Goal: Transaction & Acquisition: Purchase product/service

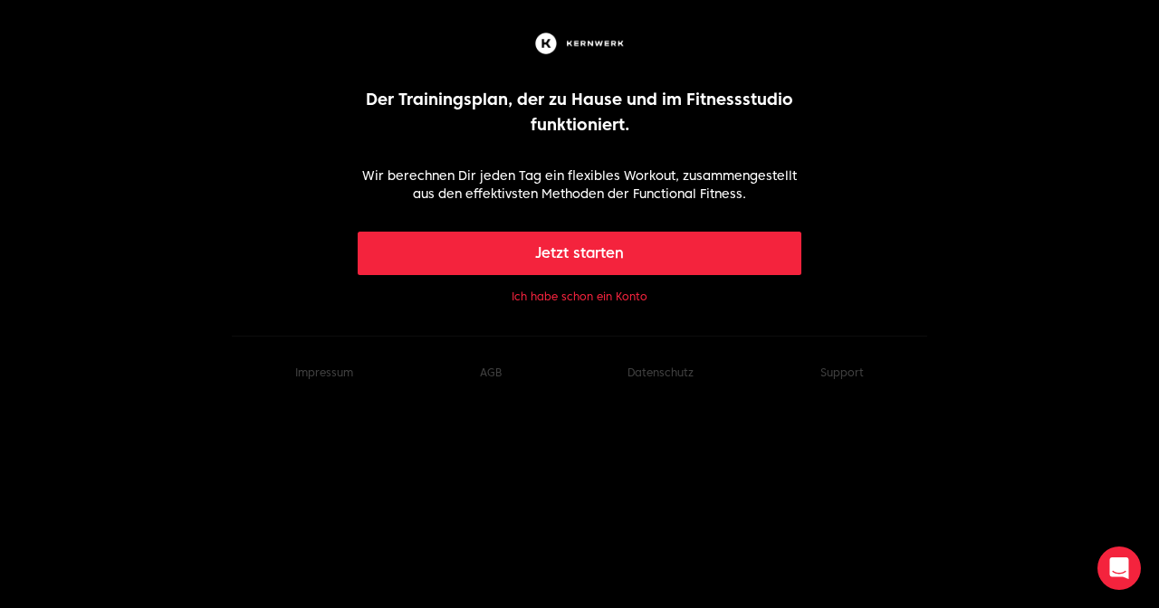
click at [568, 300] on button "Ich habe schon ein Konto" at bounding box center [579, 297] width 136 height 14
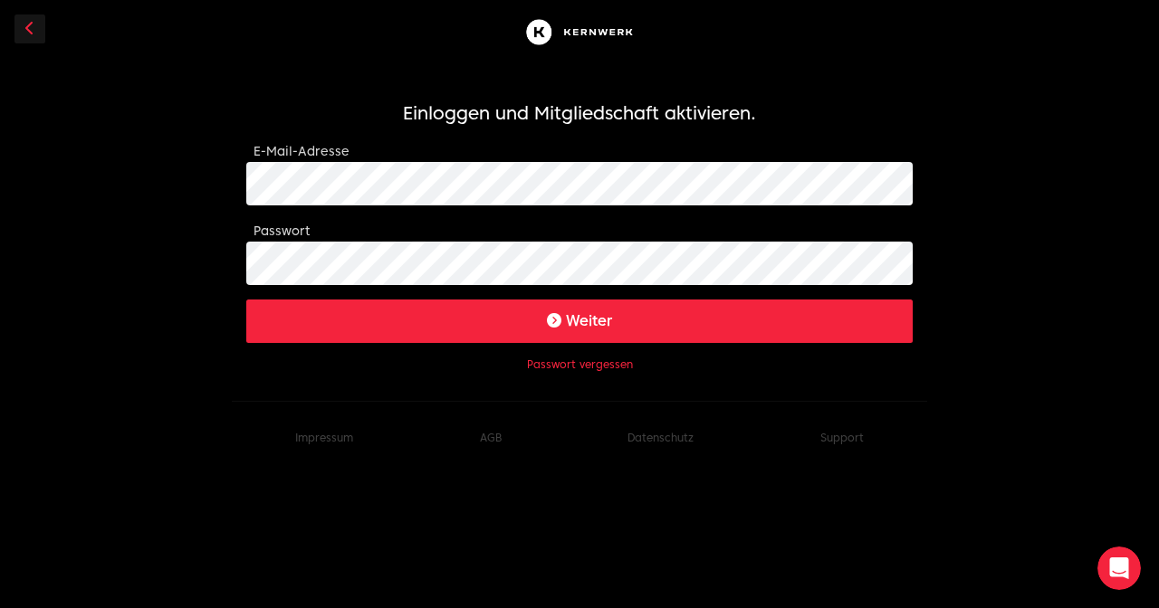
click at [538, 333] on button "Weiter" at bounding box center [579, 321] width 666 height 43
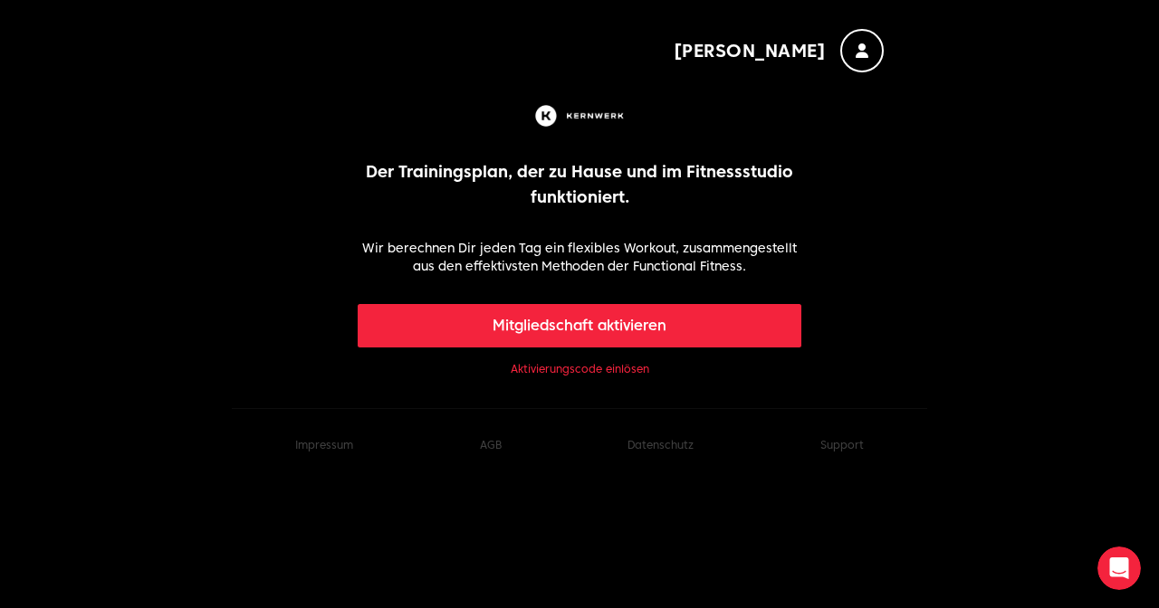
click at [538, 333] on button "Mitgliedschaft aktivieren" at bounding box center [580, 325] width 444 height 43
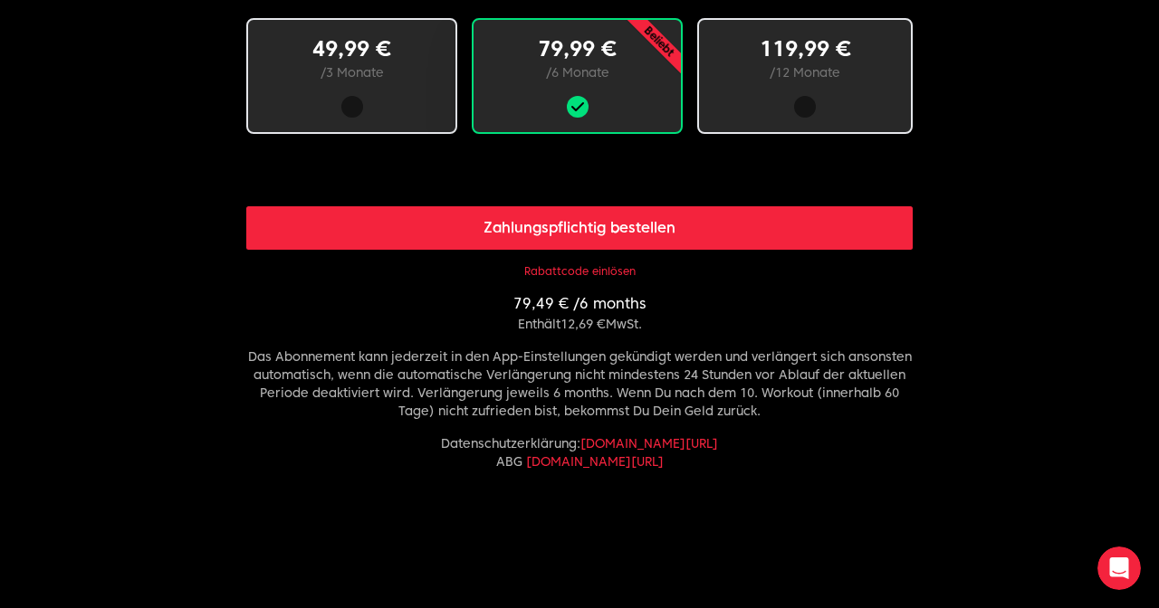
scroll to position [1129, 0]
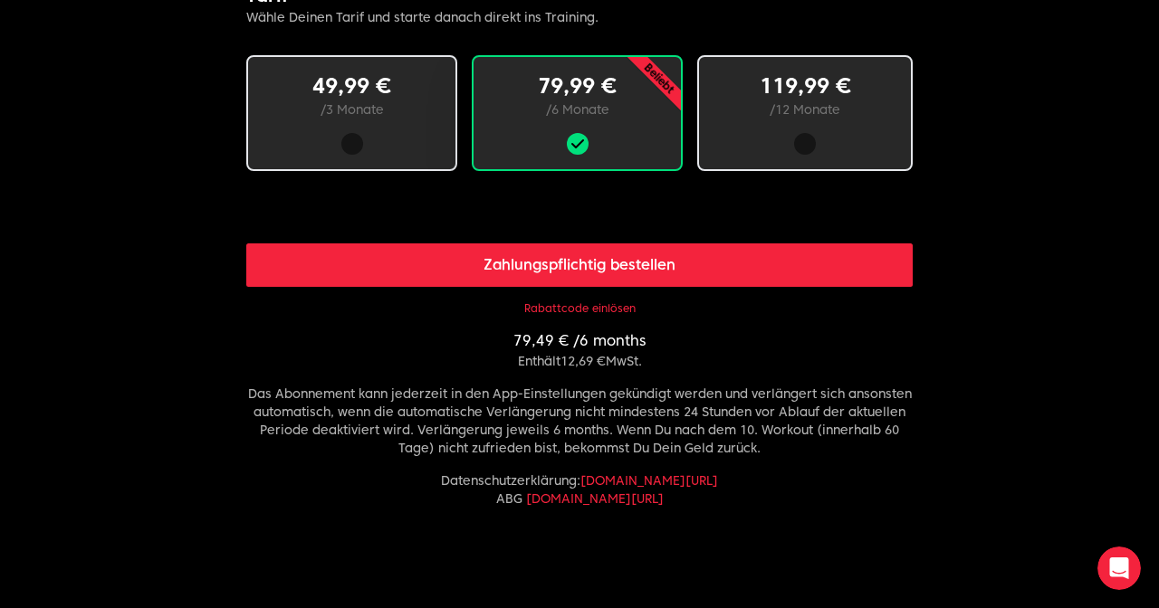
click at [559, 306] on button "Rabattcode einlösen" at bounding box center [579, 308] width 111 height 14
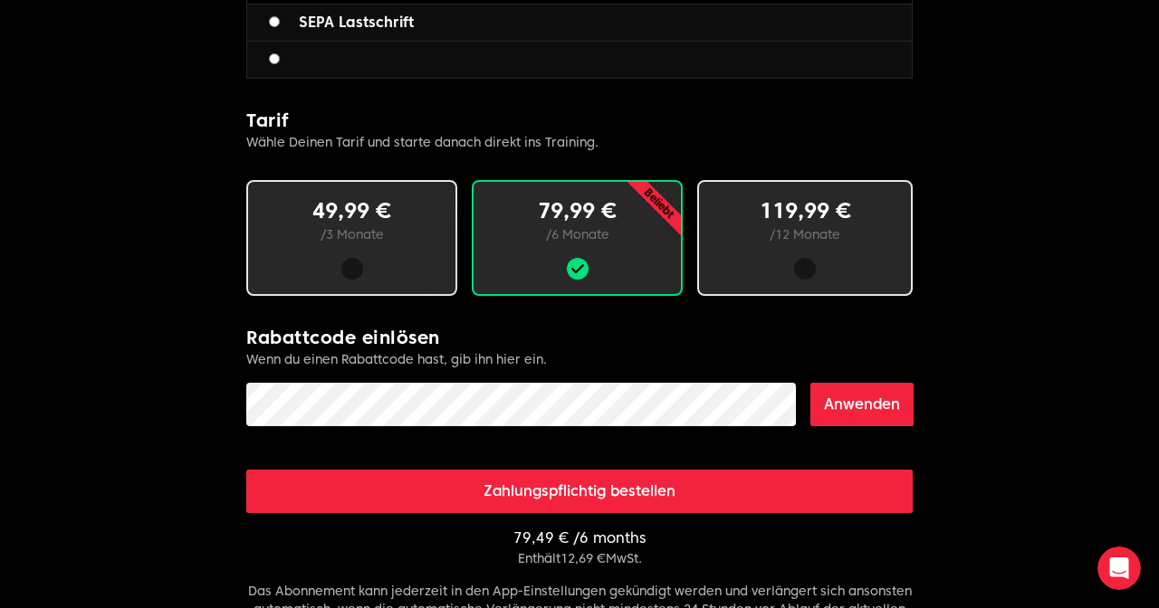
scroll to position [1004, 0]
click at [869, 397] on button "Anwenden" at bounding box center [861, 404] width 103 height 43
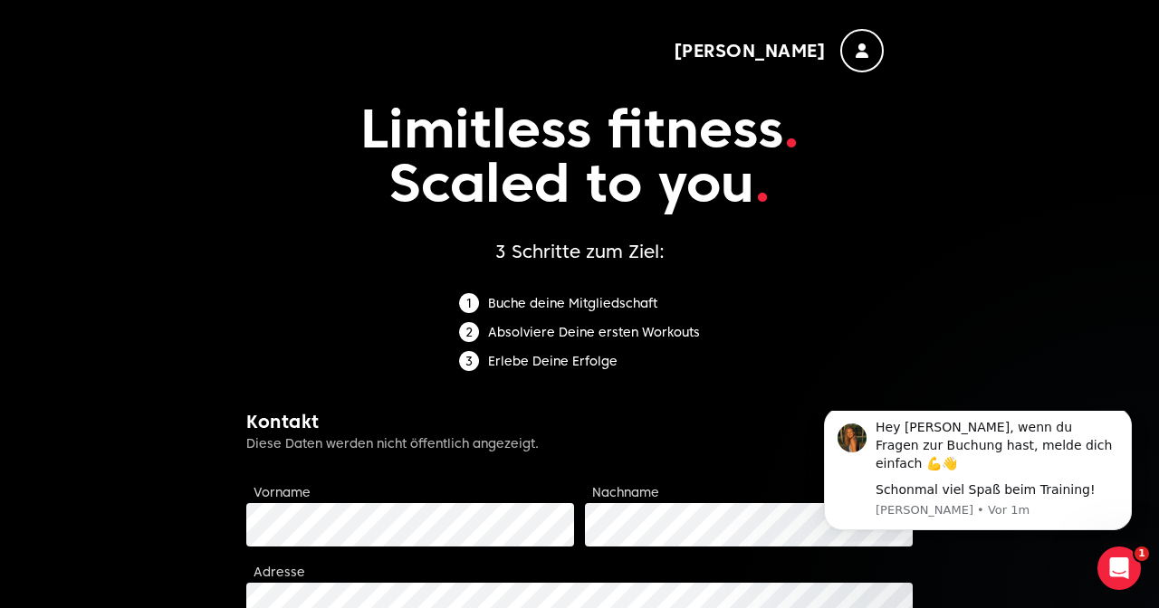
scroll to position [0, 0]
click at [874, 61] on div "button" at bounding box center [861, 50] width 43 height 43
click at [574, 76] on p "Limitless fitness . Scaled to you ." at bounding box center [579, 155] width 666 height 167
click at [496, 322] on li "Absolviere Deine ersten Workouts" at bounding box center [579, 332] width 241 height 20
click at [370, 345] on div "Buche deine Mitgliedschaft Absolviere Deine ersten Workouts Erlebe Deine Erfolge" at bounding box center [579, 336] width 666 height 87
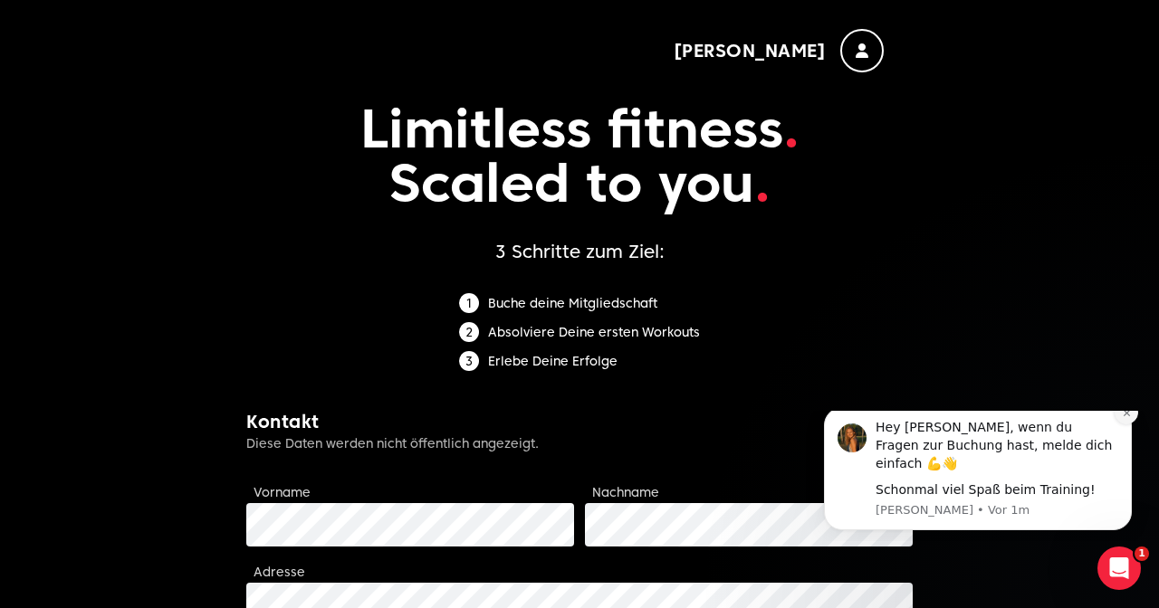
click at [1131, 418] on icon "Dismiss notification" at bounding box center [1127, 413] width 10 height 10
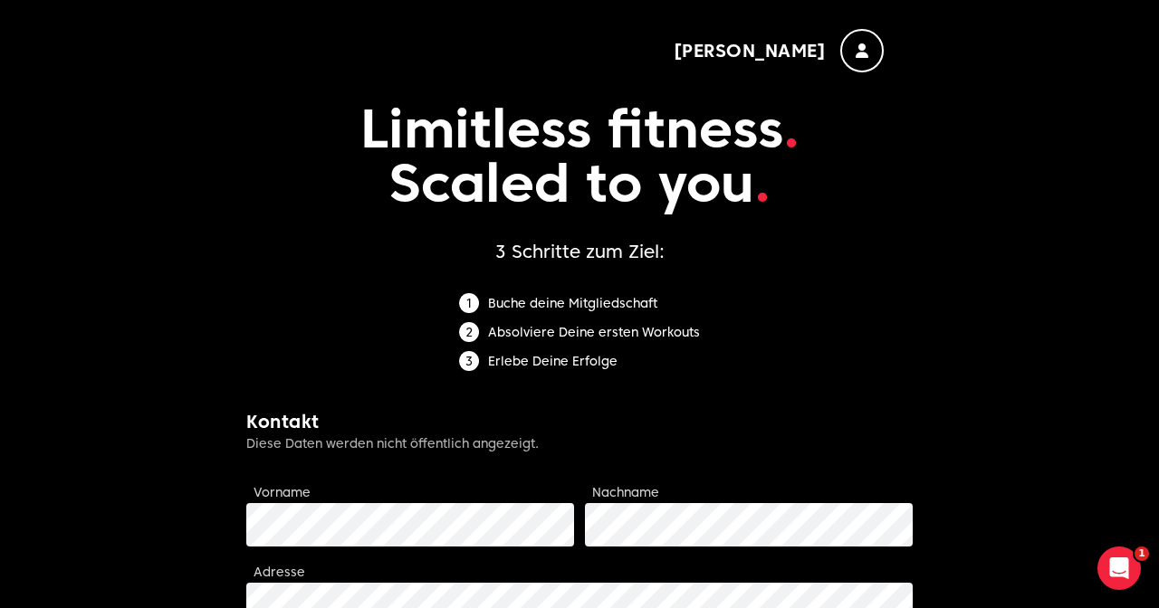
scroll to position [-35, 0]
